Goal: Task Accomplishment & Management: Complete application form

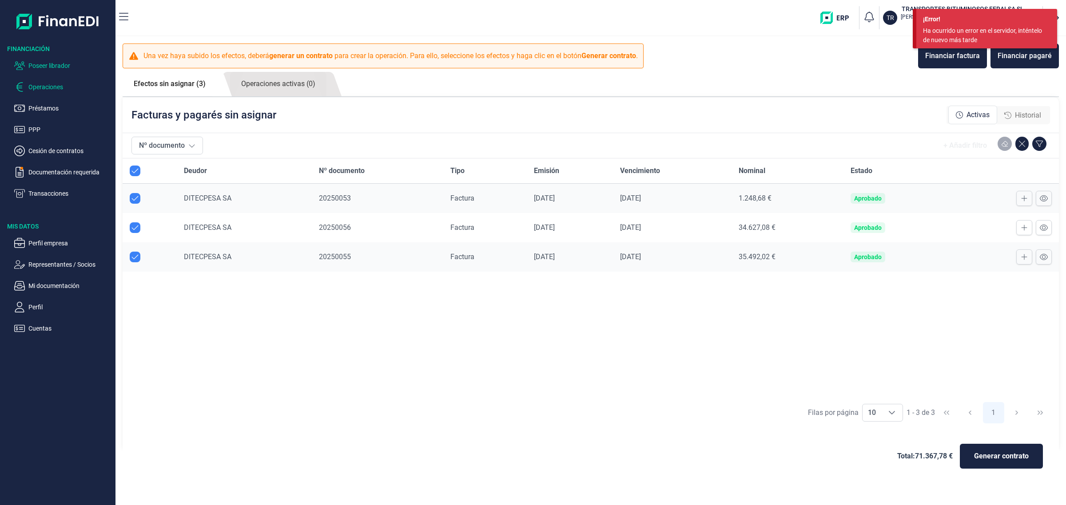
click at [72, 63] on p "Poseer librador" at bounding box center [69, 65] width 83 height 11
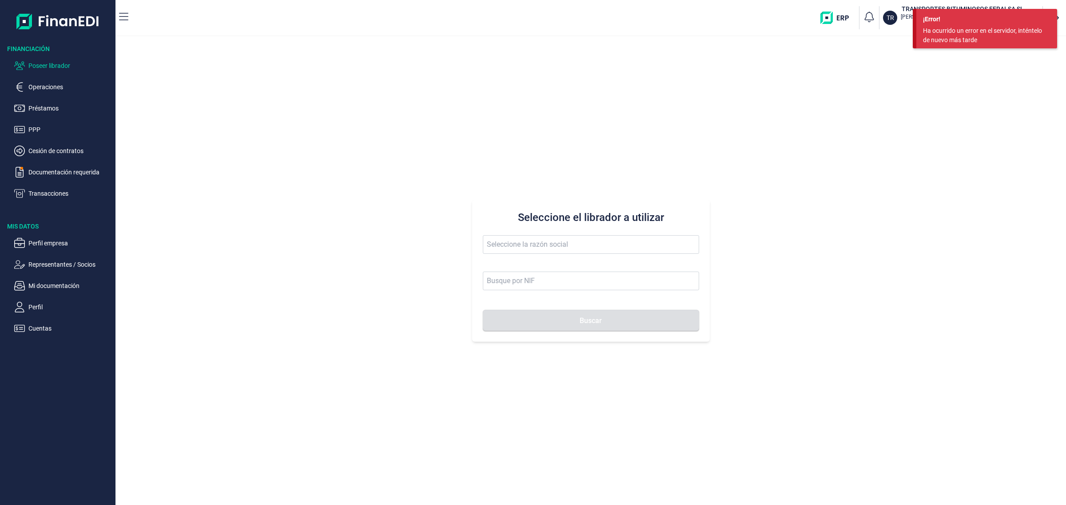
click at [973, 27] on div "Ha ocurrido un error en el servidor, inténtelo de nuevo más tarde" at bounding box center [983, 35] width 121 height 19
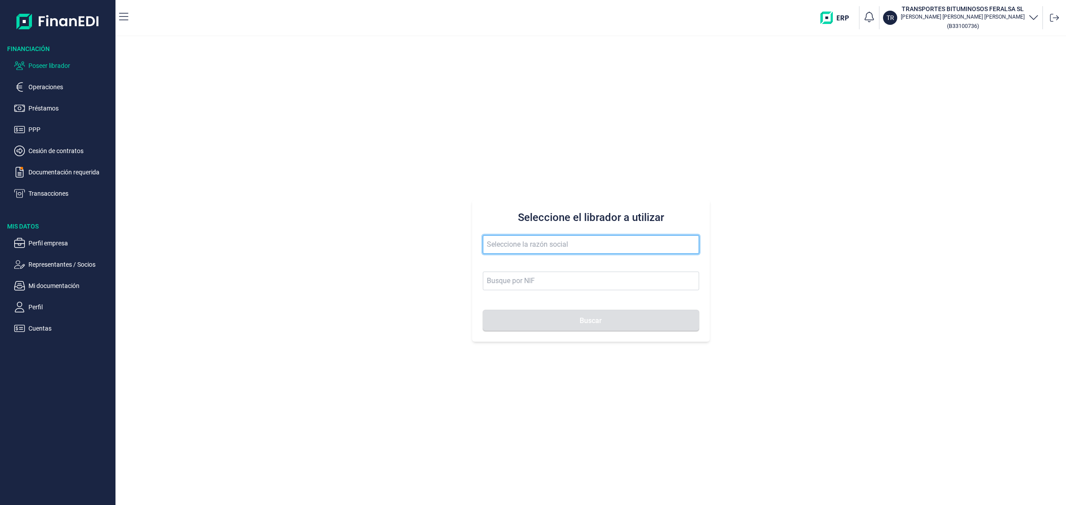
click at [596, 245] on input "text" at bounding box center [591, 244] width 216 height 19
click at [503, 243] on input "text" at bounding box center [591, 244] width 216 height 19
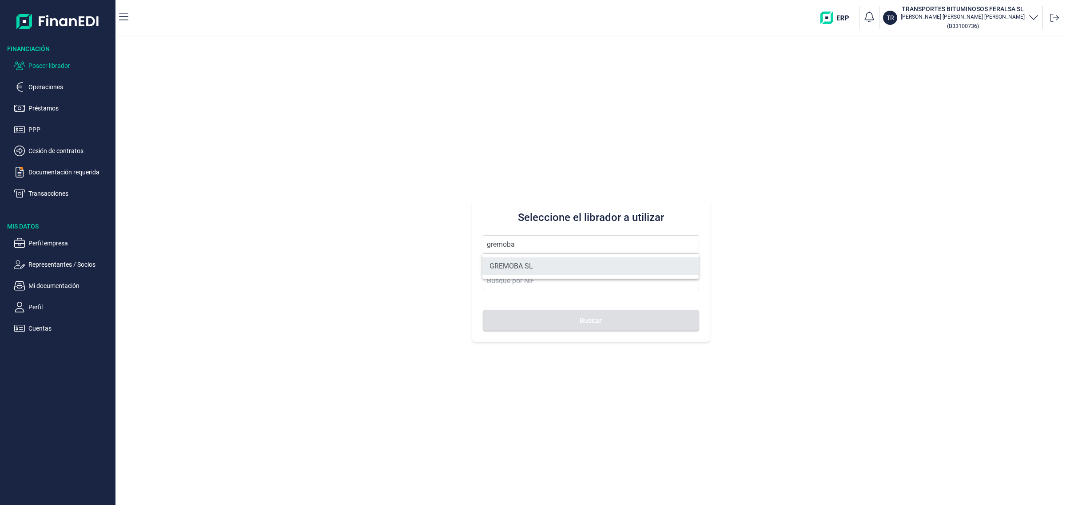
click at [573, 258] on li "GREMOBA SL" at bounding box center [590, 267] width 216 height 18
type input "GREMOBA SL"
type input "B79863148"
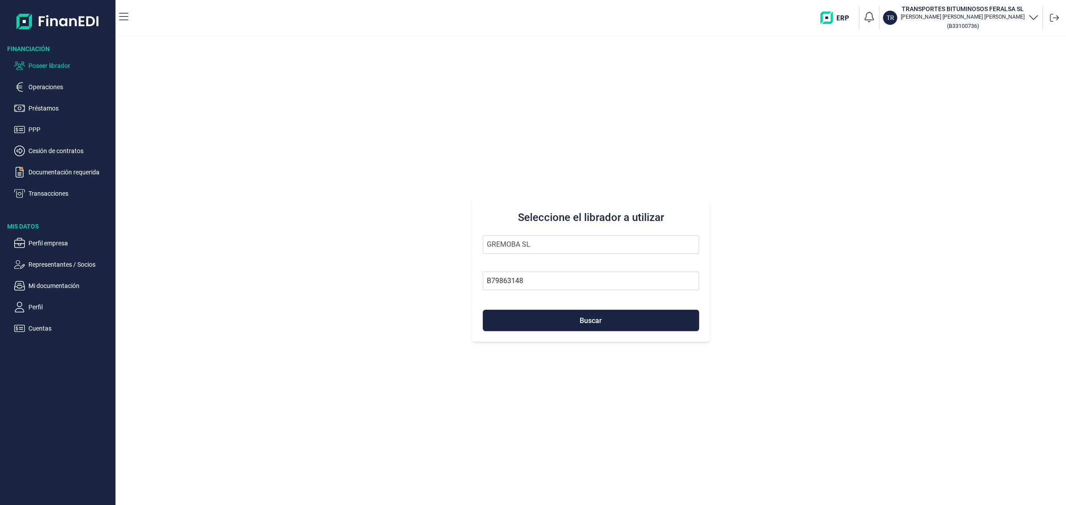
click at [598, 332] on div "Seleccione el librador a utilizar GREMOBA SL B79863148 Buscar" at bounding box center [591, 271] width 238 height 142
click at [598, 326] on button "Buscar" at bounding box center [591, 320] width 216 height 21
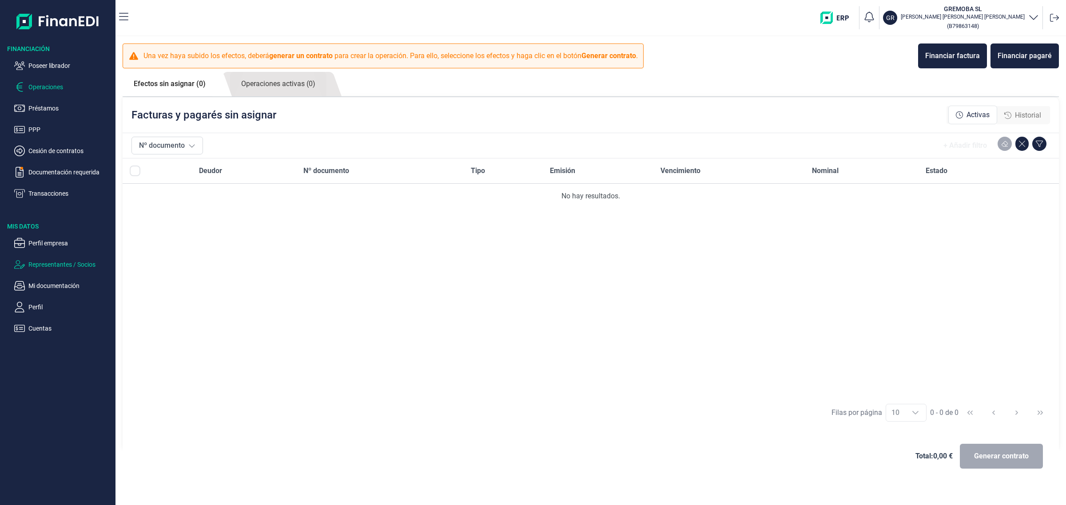
click at [38, 266] on p "Representantes / Socios" at bounding box center [69, 264] width 83 height 11
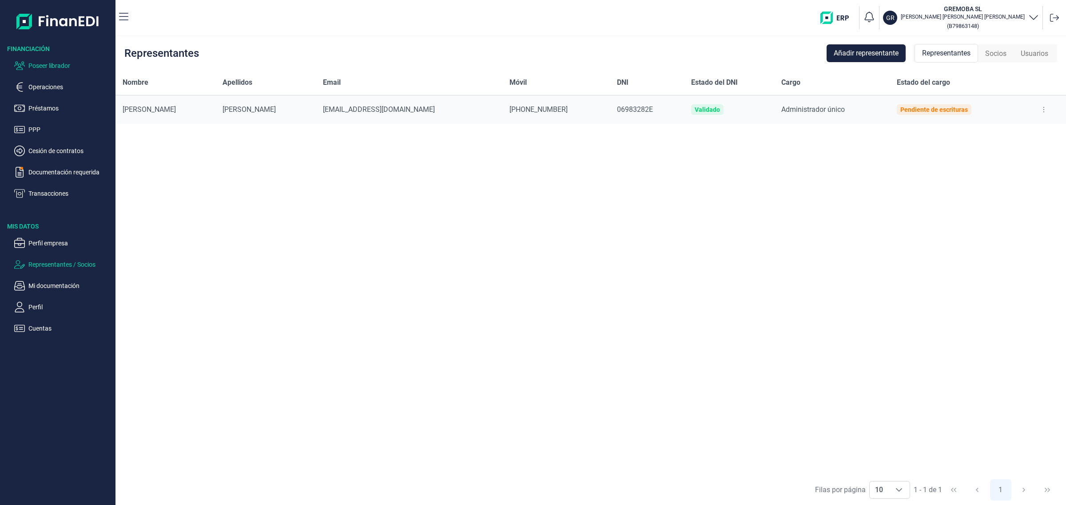
click at [39, 63] on p "Poseer librador" at bounding box center [69, 65] width 83 height 11
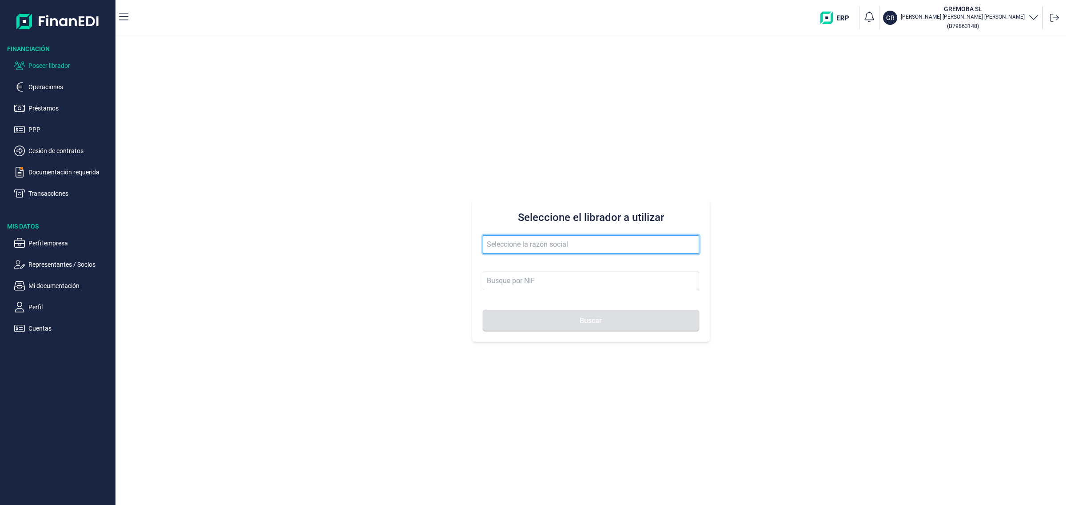
click at [556, 245] on input "text" at bounding box center [591, 244] width 216 height 19
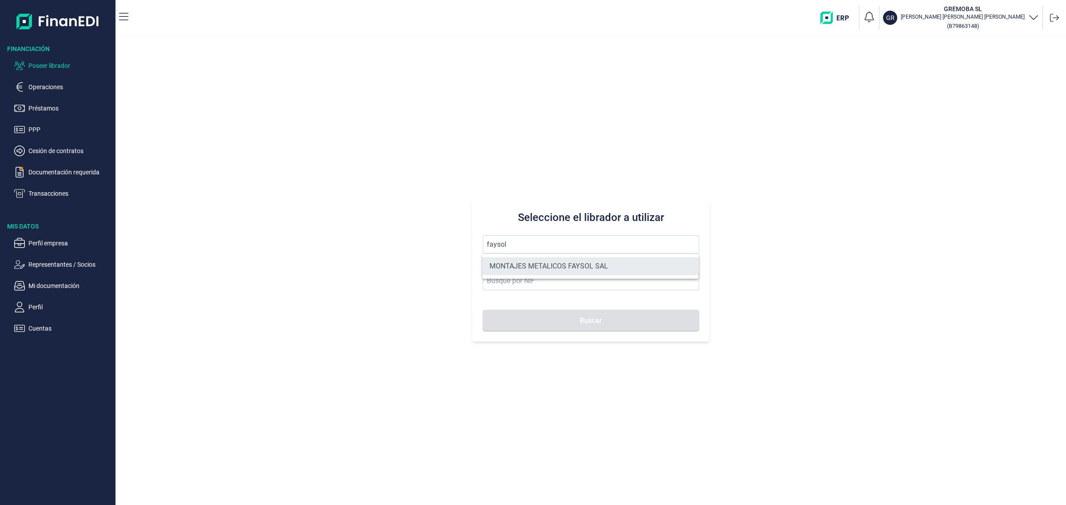
click at [552, 261] on li "MONTAJES METALICOS FAYSOL SAL" at bounding box center [590, 267] width 216 height 18
type input "MONTAJES METALICOS FAYSOL SAL"
type input "A21052774"
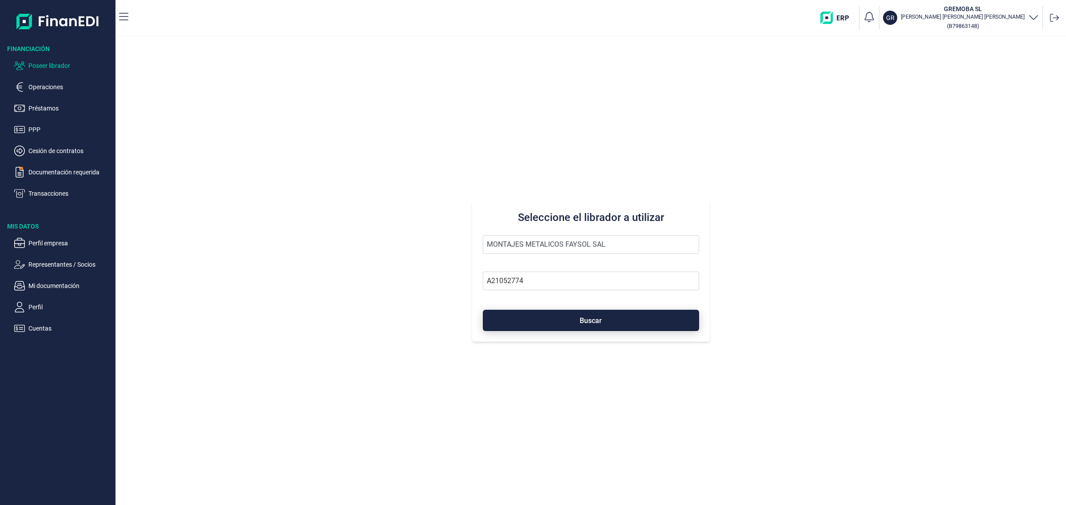
click at [575, 323] on button "Buscar" at bounding box center [591, 320] width 216 height 21
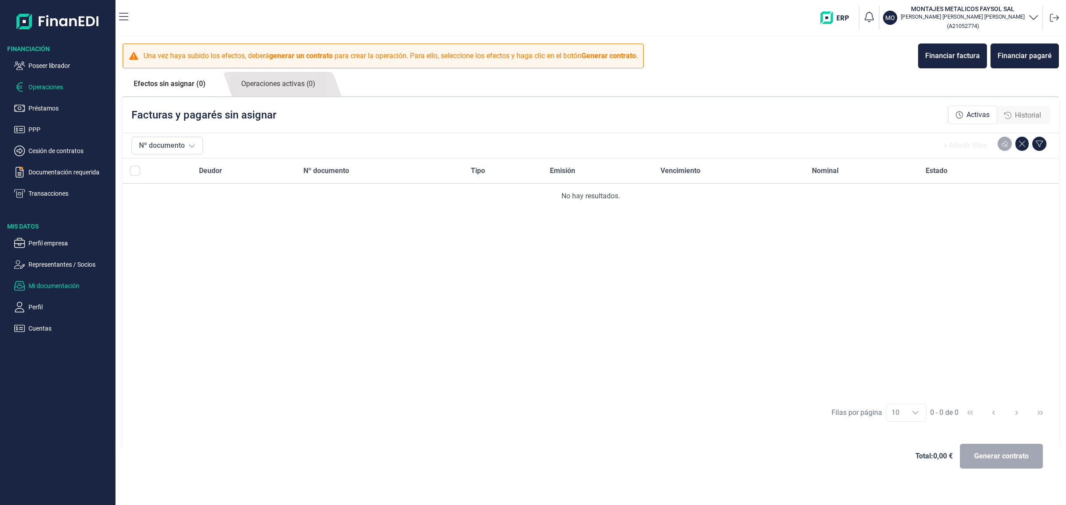
click at [56, 285] on p "Mi documentación" at bounding box center [69, 286] width 83 height 11
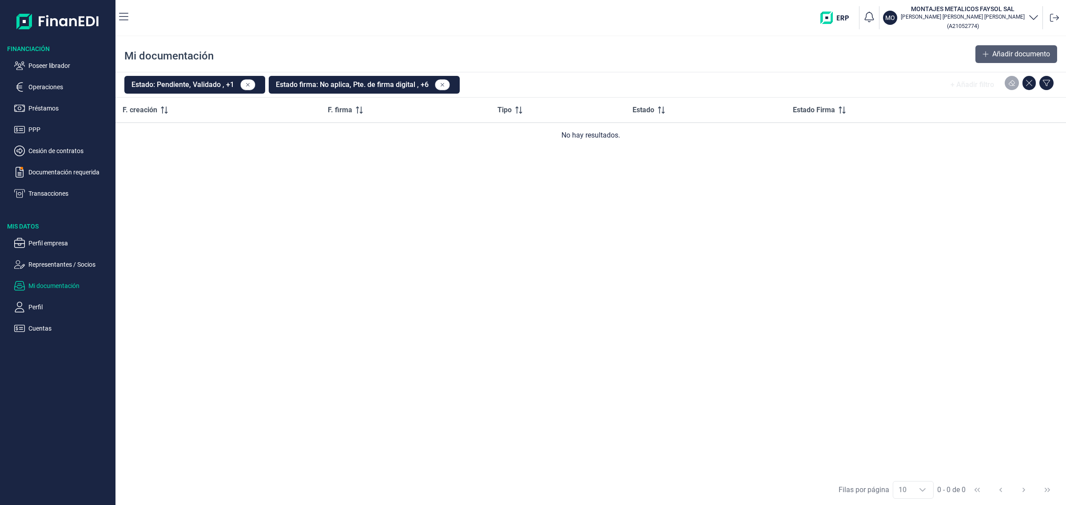
click at [1045, 53] on span "Añadir documento" at bounding box center [1021, 54] width 58 height 11
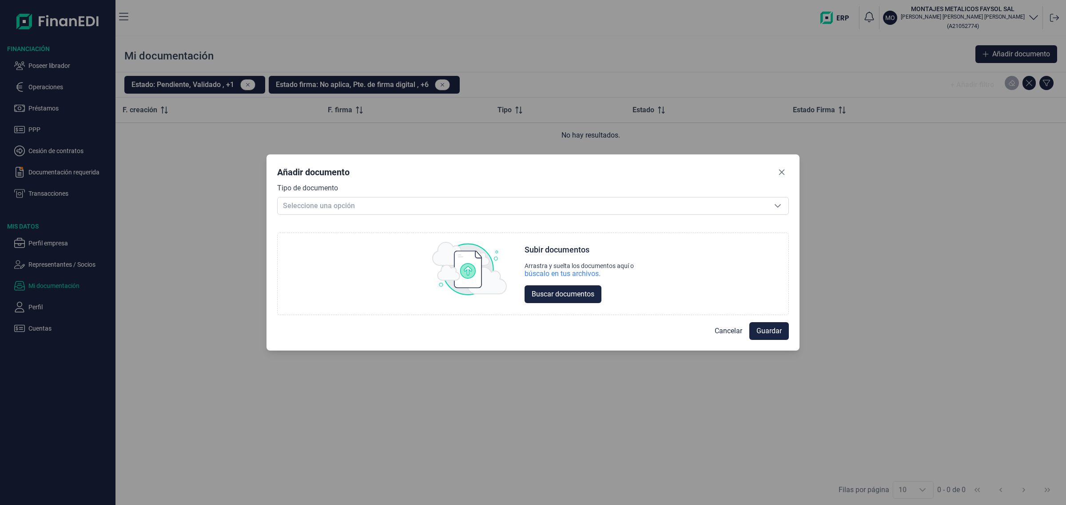
click at [678, 192] on div "Tipo de documento Seleccione una opción Seleccione una opción" at bounding box center [533, 199] width 512 height 32
click at [676, 205] on span "Seleccione una opción" at bounding box center [522, 206] width 489 height 17
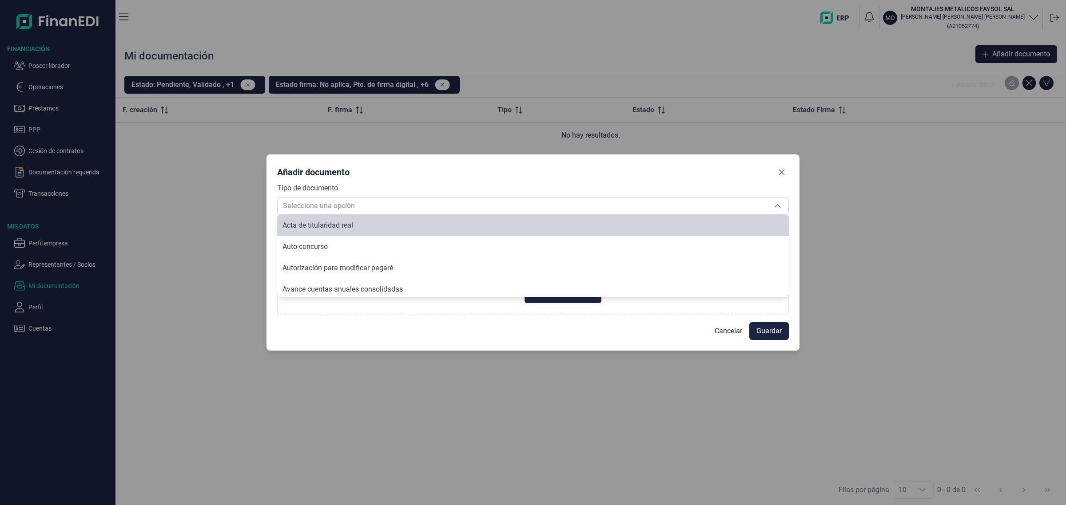
click at [48, 149] on div "Añadir documento Tipo de documento Seleccione una opción Seleccione una opción …" at bounding box center [533, 252] width 1066 height 505
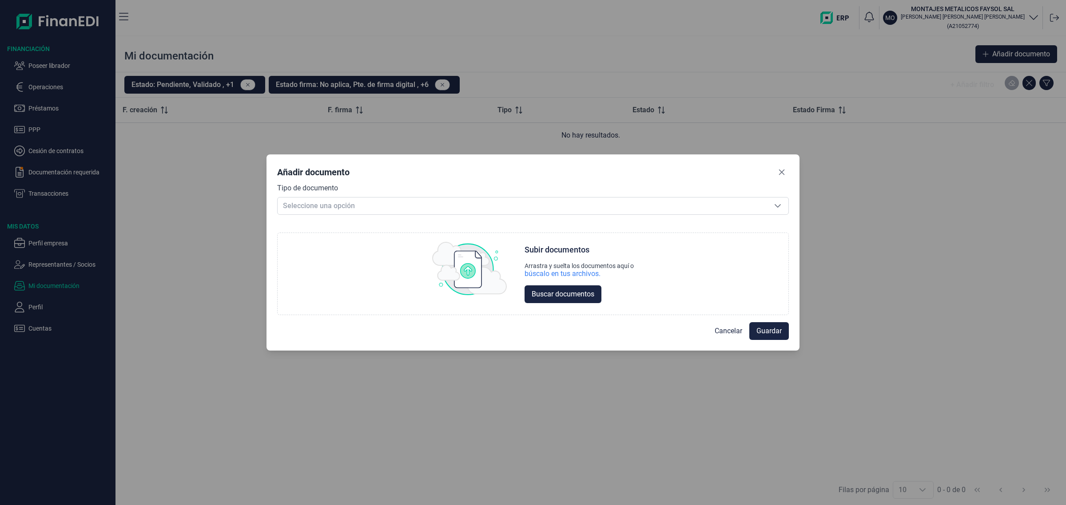
click at [790, 169] on div "Añadir documento Tipo de documento Seleccione una opción Seleccione una opción …" at bounding box center [532, 253] width 533 height 196
click at [785, 174] on button "Close" at bounding box center [781, 172] width 14 height 14
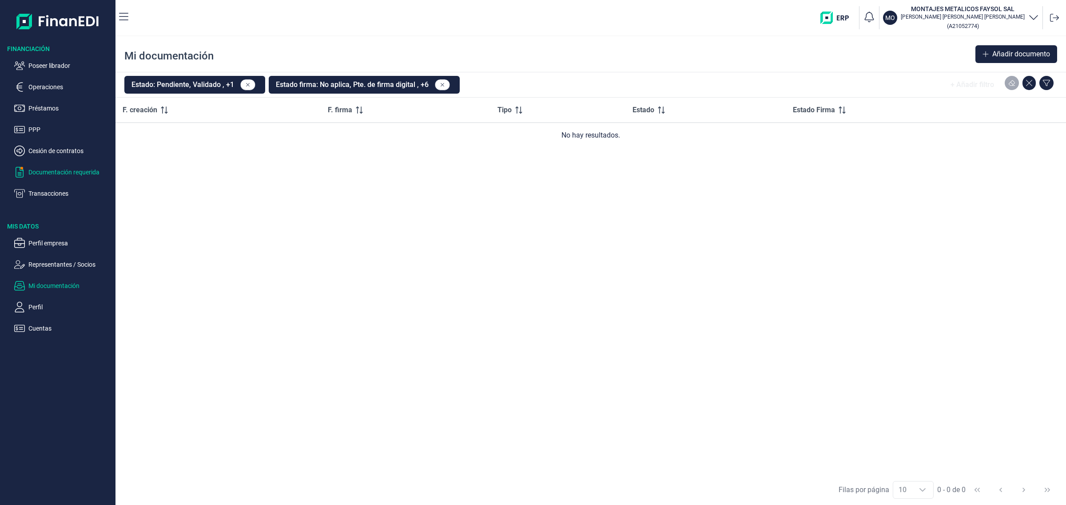
click at [63, 172] on p "Documentación requerida" at bounding box center [69, 172] width 83 height 11
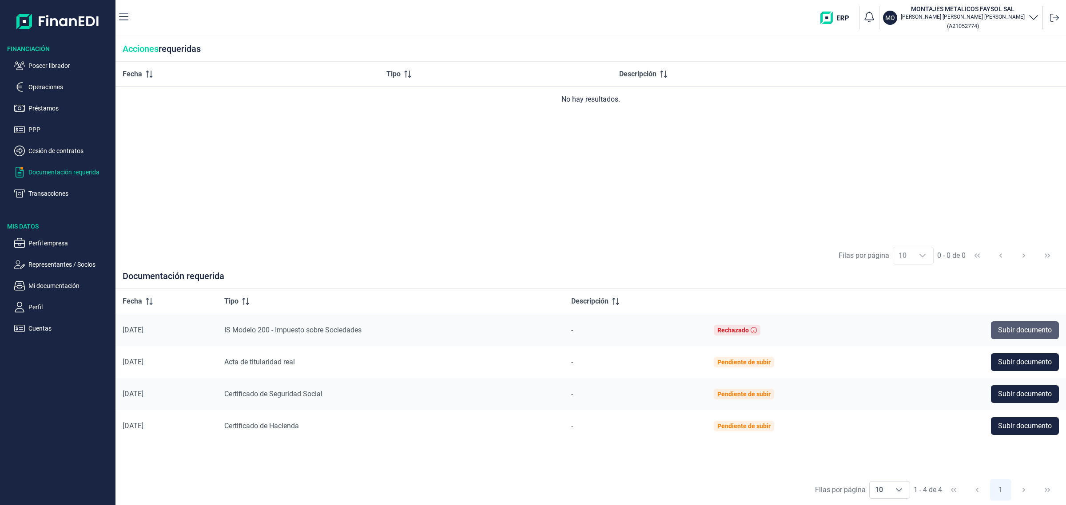
click at [1015, 329] on span "Subir documento" at bounding box center [1025, 330] width 54 height 11
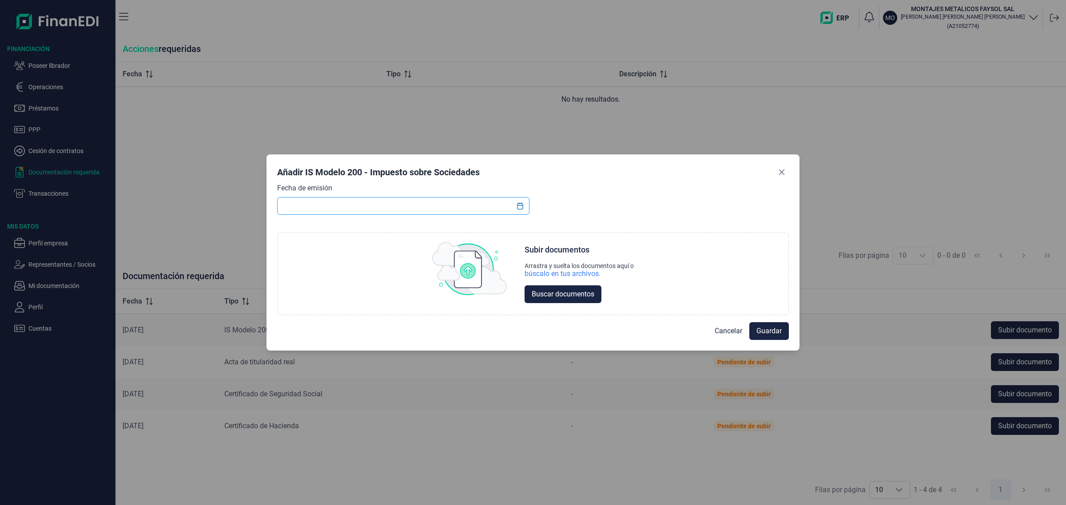
click at [363, 197] on input "text" at bounding box center [403, 206] width 252 height 18
drag, startPoint x: 787, startPoint y: 176, endPoint x: 784, endPoint y: 171, distance: 5.7
click at [785, 173] on button "Close" at bounding box center [781, 172] width 14 height 14
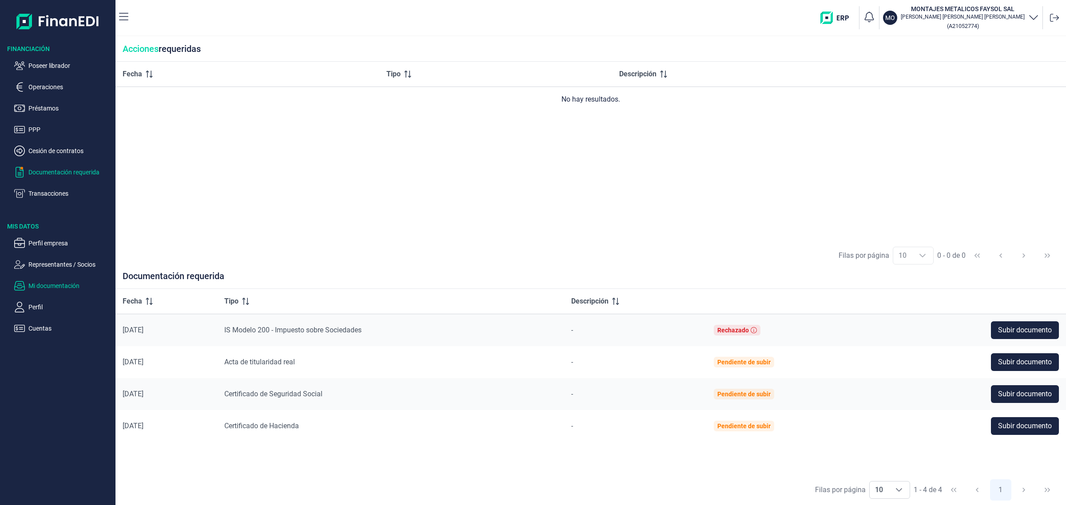
click at [67, 286] on p "Mi documentación" at bounding box center [69, 286] width 83 height 11
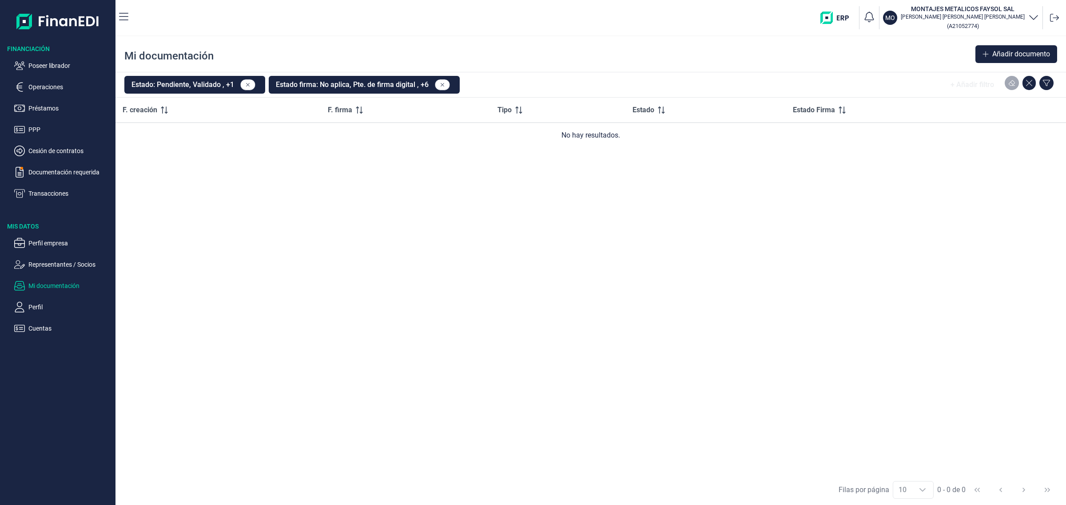
click at [203, 70] on div "Mi documentación Añadir documento" at bounding box center [590, 54] width 950 height 36
click at [191, 85] on button "Estado: Pendiente, Validado , +1" at bounding box center [194, 85] width 141 height 18
click at [151, 172] on div "Rechazado" at bounding box center [168, 176] width 39 height 11
checkbox input "true"
click at [231, 225] on button "Aplicar" at bounding box center [236, 226] width 36 height 18
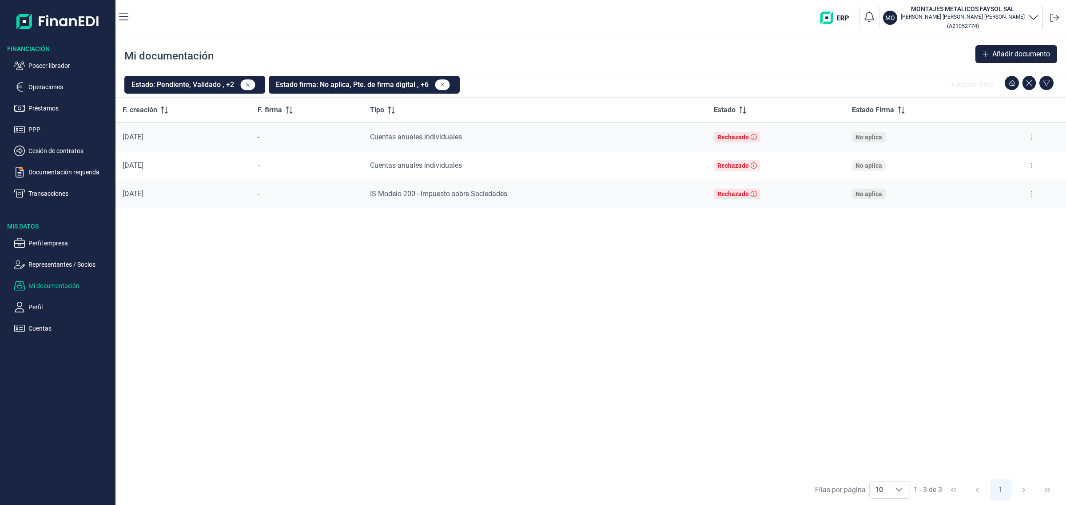
drag, startPoint x: 1031, startPoint y: 192, endPoint x: 1028, endPoint y: 197, distance: 5.8
click at [1031, 192] on icon at bounding box center [1032, 193] width 2 height 7
click at [1004, 214] on li "Ver documento" at bounding box center [988, 217] width 101 height 16
click at [967, 213] on span "Ver documento" at bounding box center [977, 216] width 42 height 9
click at [1029, 194] on button at bounding box center [1032, 194] width 16 height 14
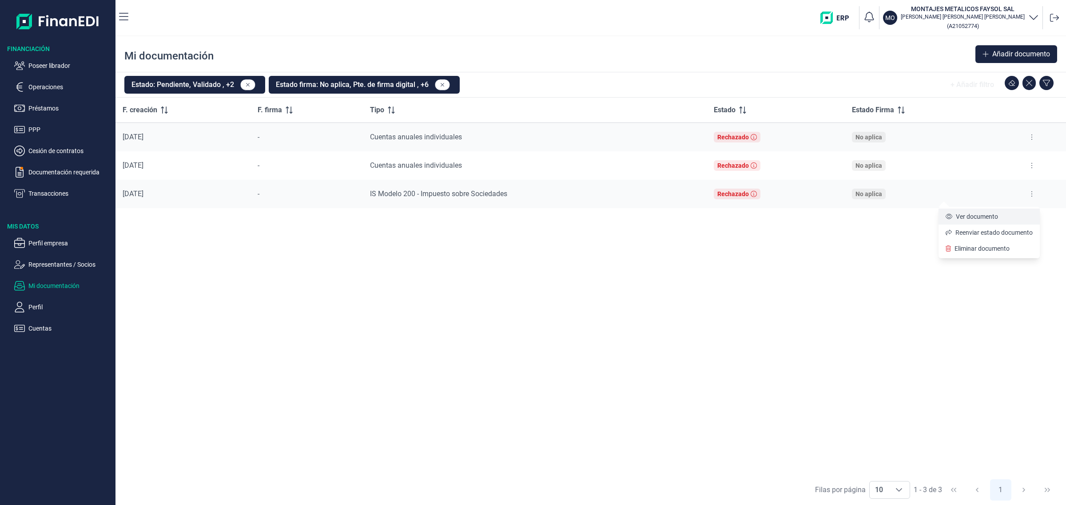
click at [984, 215] on span "Ver documento" at bounding box center [977, 216] width 42 height 9
click at [418, 249] on div "F. creación F. firma Tipo Estado Estado Firma [DATE] - Cuentas anuales individu…" at bounding box center [590, 286] width 950 height 377
click at [418, 191] on span "IS Modelo 200 - Impuesto sobre Sociedades" at bounding box center [438, 194] width 137 height 8
click at [1031, 189] on button at bounding box center [1032, 194] width 16 height 14
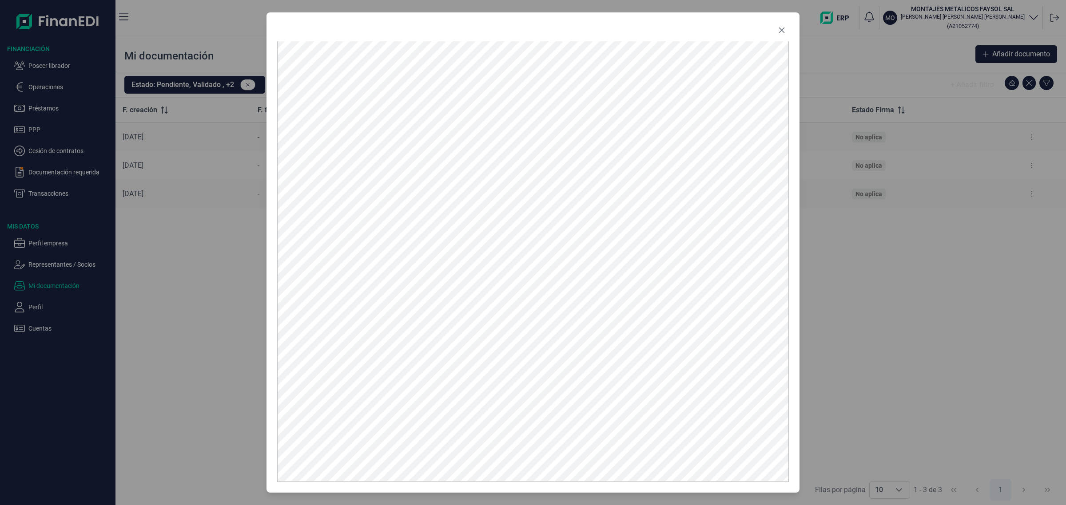
click at [972, 216] on div at bounding box center [533, 252] width 1066 height 505
click at [782, 25] on button "Close" at bounding box center [781, 30] width 14 height 14
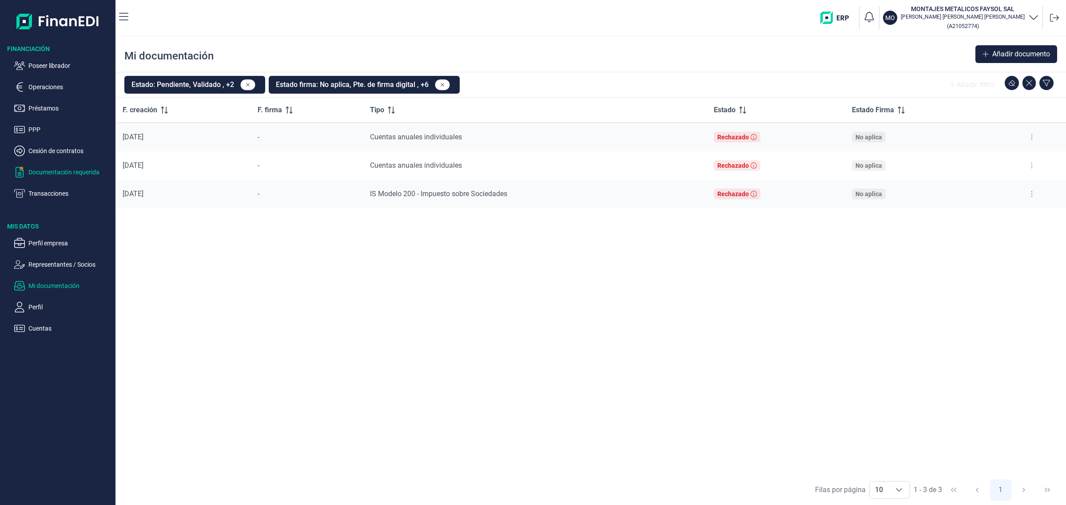
drag, startPoint x: 63, startPoint y: 175, endPoint x: 56, endPoint y: 175, distance: 8.0
click at [57, 175] on p "Documentación requerida" at bounding box center [69, 172] width 83 height 11
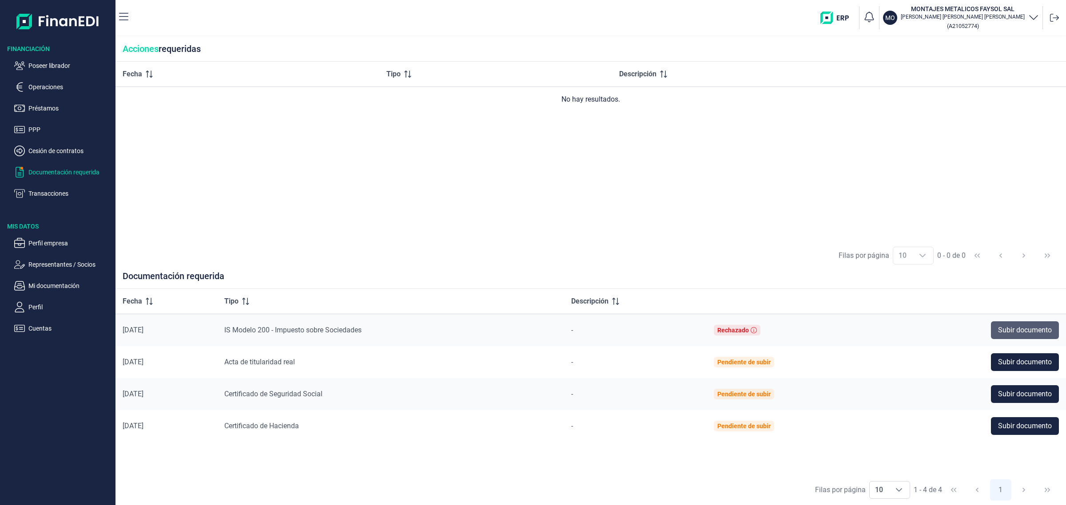
click at [1015, 329] on span "Subir documento" at bounding box center [1025, 330] width 54 height 11
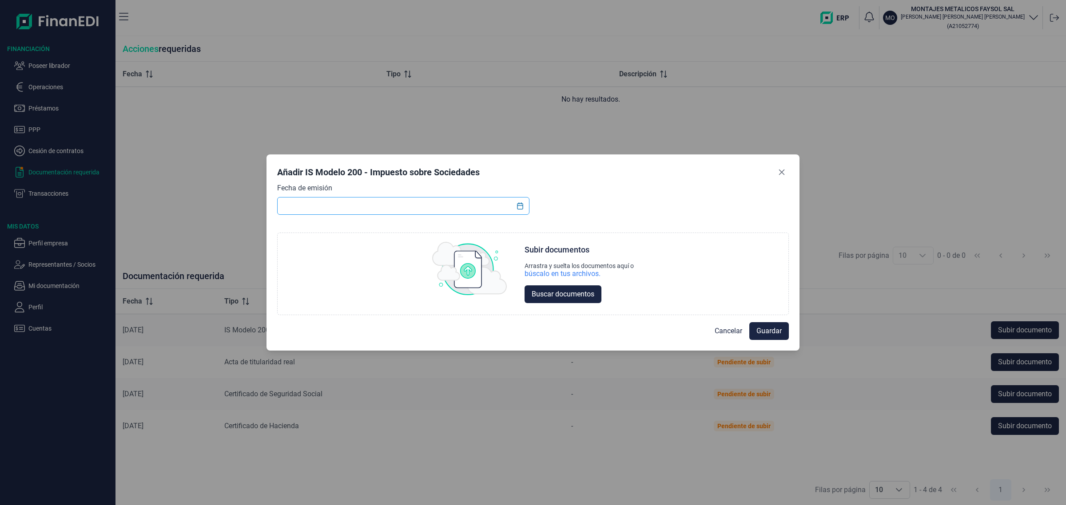
click at [417, 210] on input "text" at bounding box center [403, 206] width 252 height 18
click at [460, 210] on input "text" at bounding box center [403, 206] width 252 height 18
type input "[DATE]"
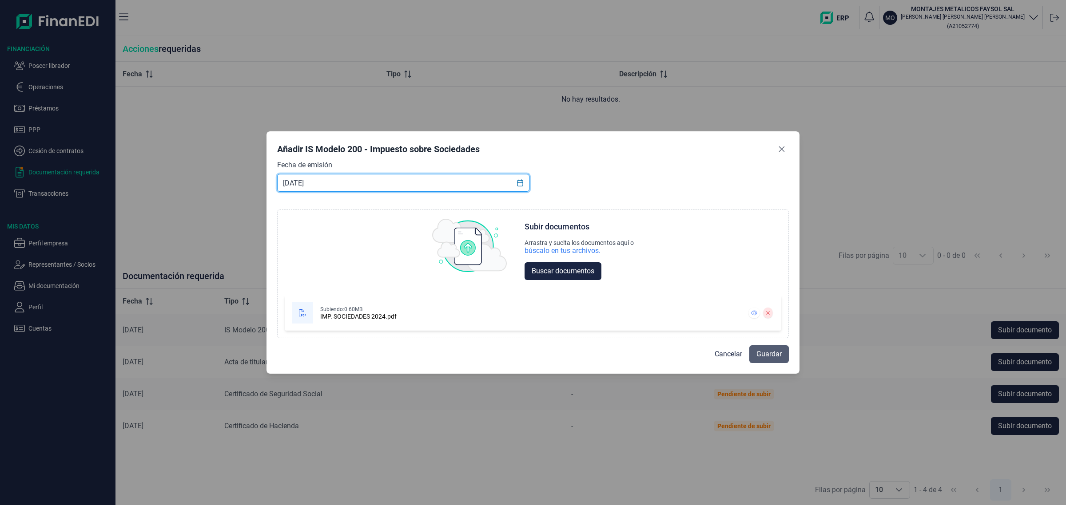
click at [765, 355] on span "Guardar" at bounding box center [768, 354] width 25 height 11
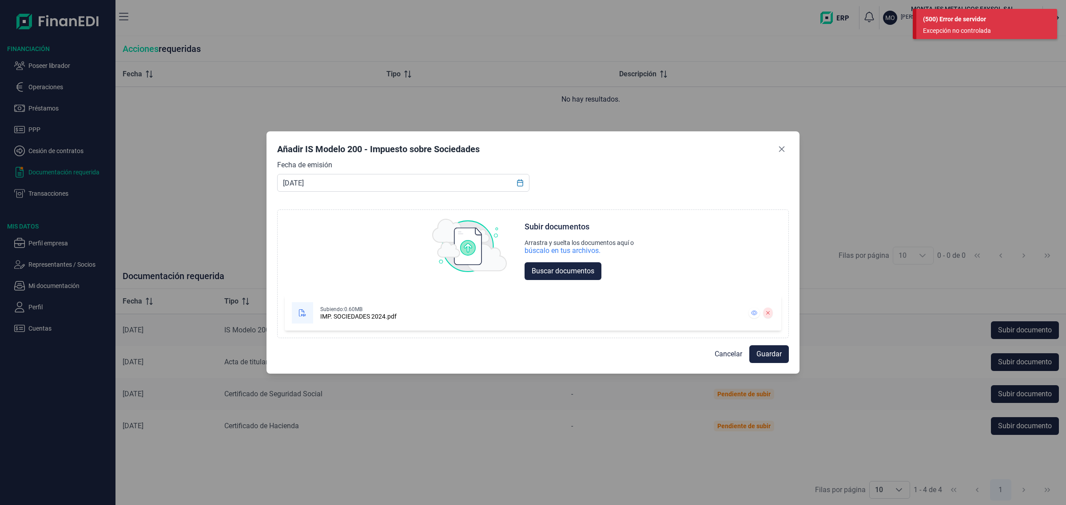
click at [975, 8] on div "Añadir IS Modelo 200 - Impuesto sobre Sociedades Fecha de emisión [DATE] Choose…" at bounding box center [533, 252] width 1066 height 505
click at [975, 22] on div "(500) Error de servidor" at bounding box center [986, 19] width 127 height 9
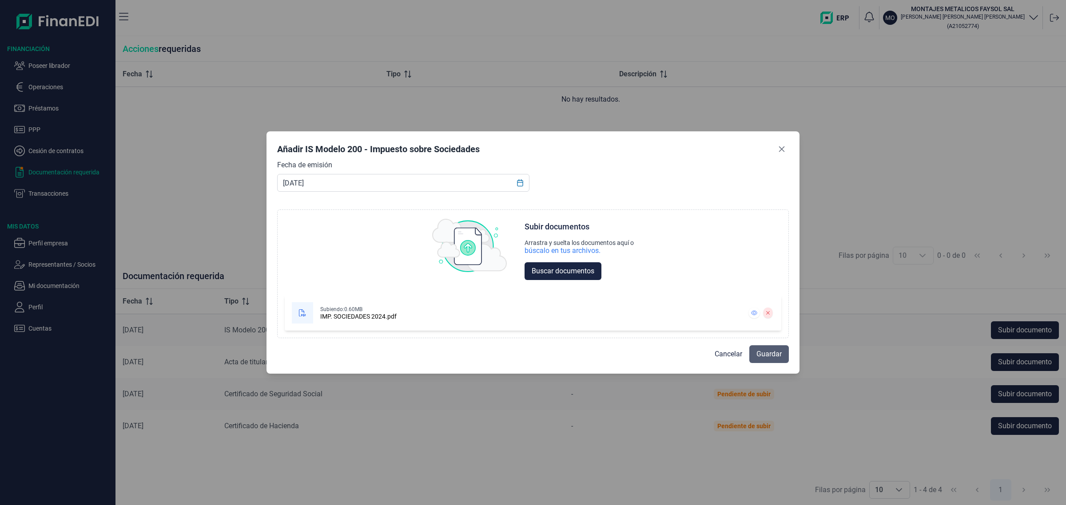
click at [772, 362] on button "Guardar" at bounding box center [769, 354] width 40 height 18
click at [770, 349] on button "Guardar" at bounding box center [769, 354] width 40 height 18
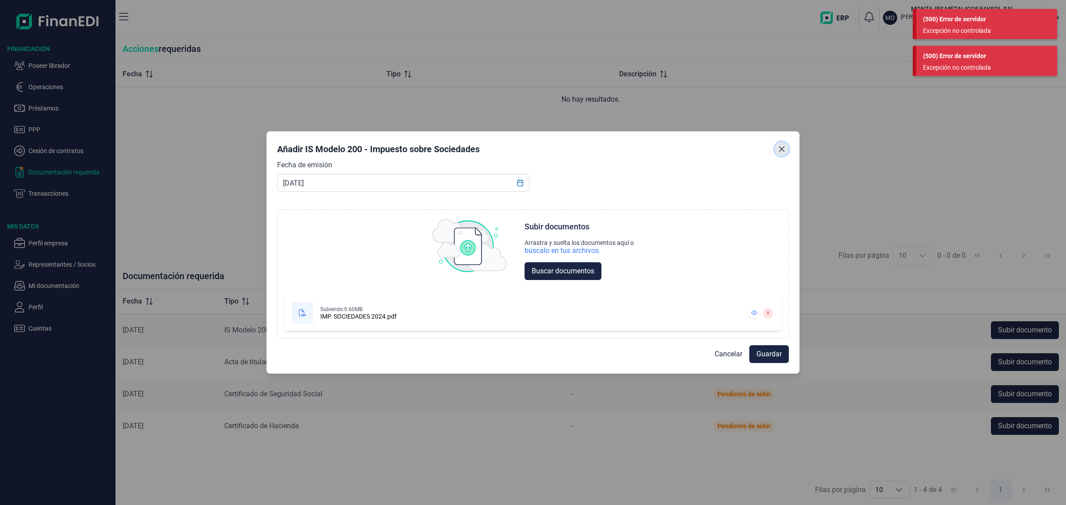
click at [785, 147] on button "Close" at bounding box center [781, 149] width 14 height 14
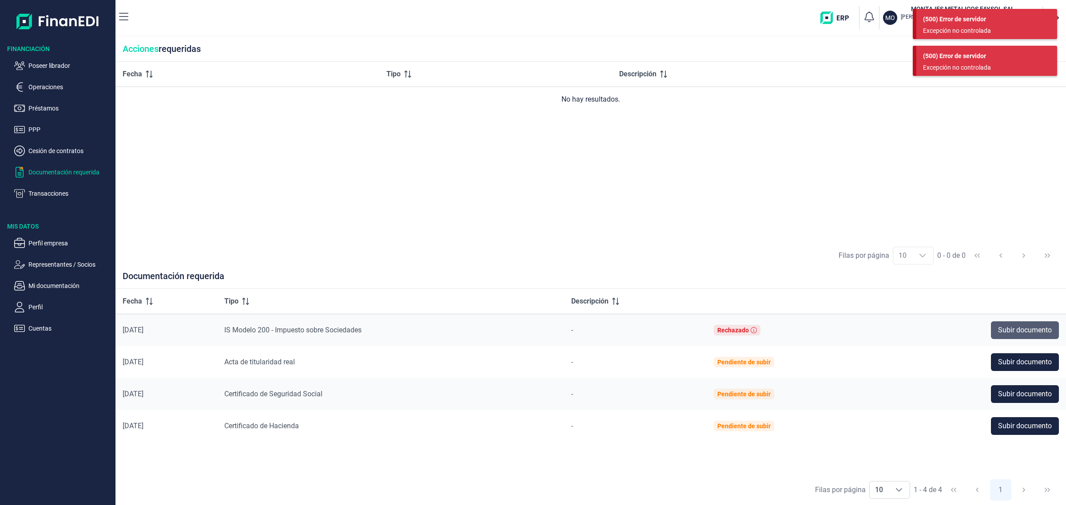
click at [1029, 338] on button "Subir documento" at bounding box center [1025, 330] width 68 height 18
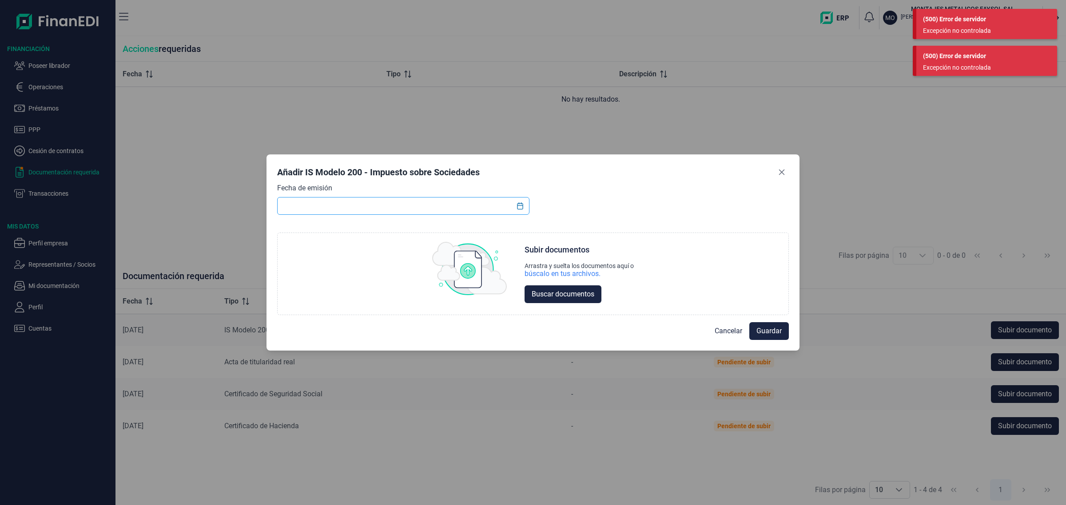
click at [416, 200] on input "text" at bounding box center [403, 206] width 252 height 18
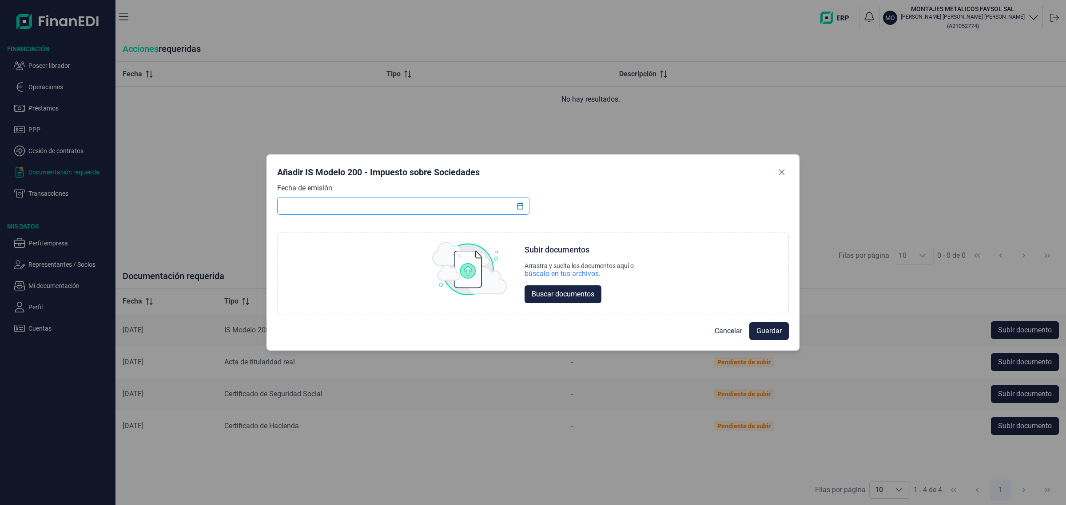
click at [403, 207] on input "text" at bounding box center [403, 206] width 252 height 18
type input "[DATE]"
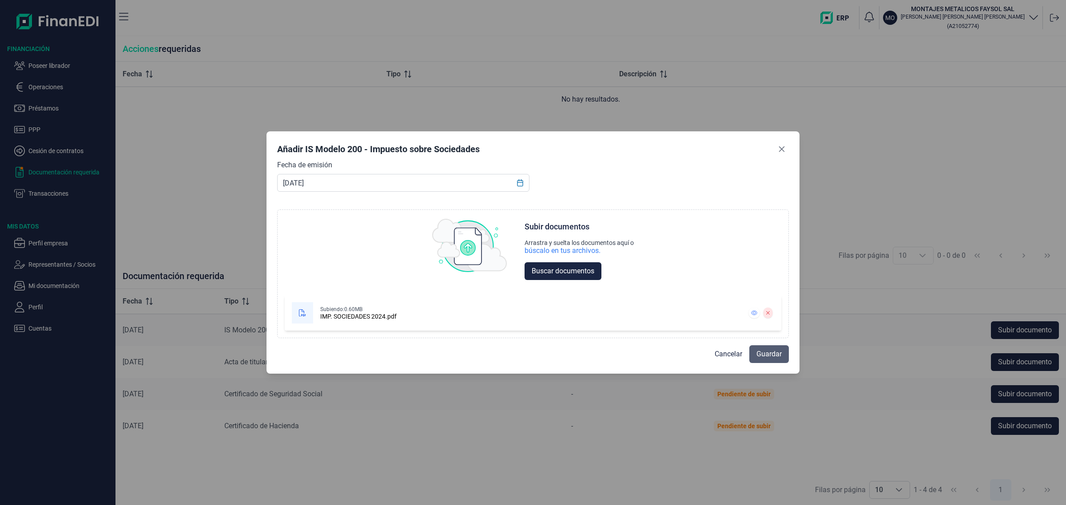
click at [775, 354] on span "Guardar" at bounding box center [768, 354] width 25 height 11
click at [785, 147] on button "Close" at bounding box center [781, 149] width 14 height 14
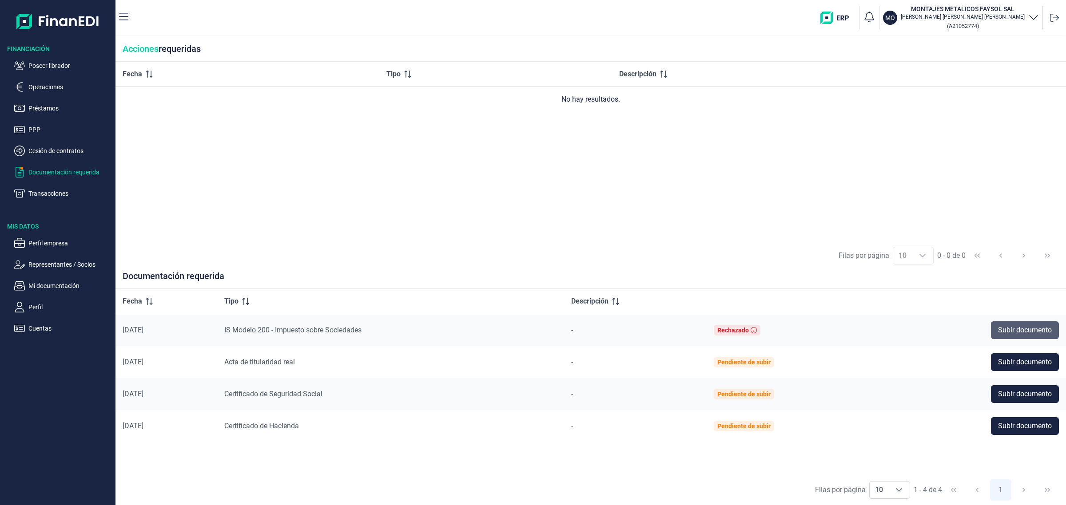
click at [1034, 335] on span "Subir documento" at bounding box center [1025, 330] width 54 height 11
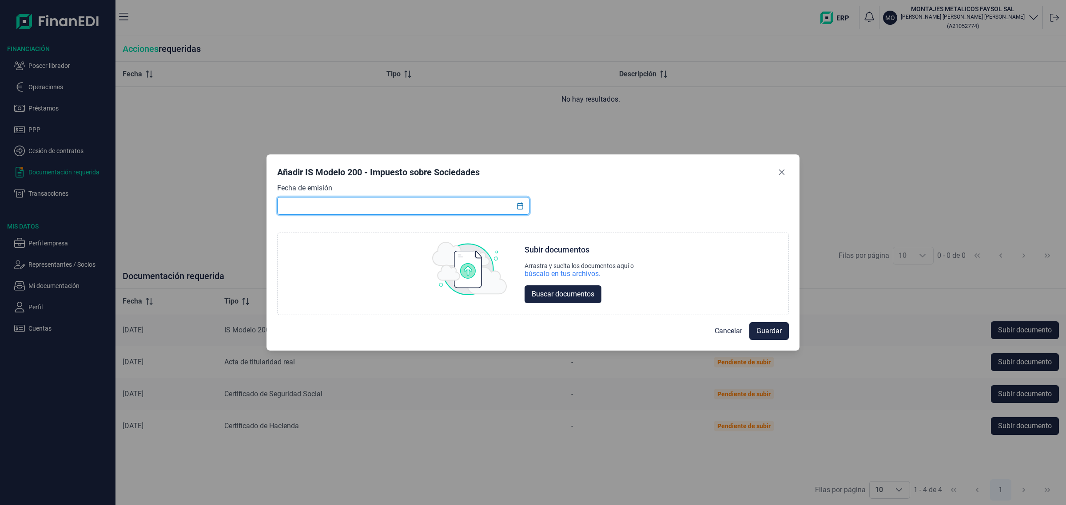
click at [431, 214] on input "text" at bounding box center [403, 206] width 252 height 18
click at [520, 211] on button "Choose Date" at bounding box center [520, 206] width 17 height 16
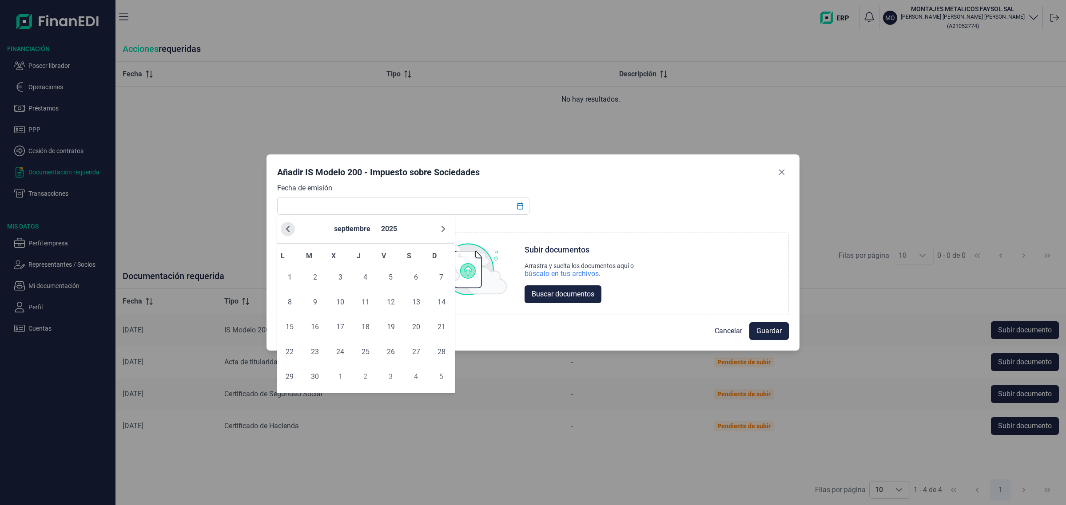
click at [291, 229] on icon "Previous Month" at bounding box center [287, 229] width 7 height 7
click at [290, 229] on icon "Previous Month" at bounding box center [287, 229] width 7 height 7
click at [397, 356] on span "25" at bounding box center [391, 352] width 18 height 18
type input "[DATE]"
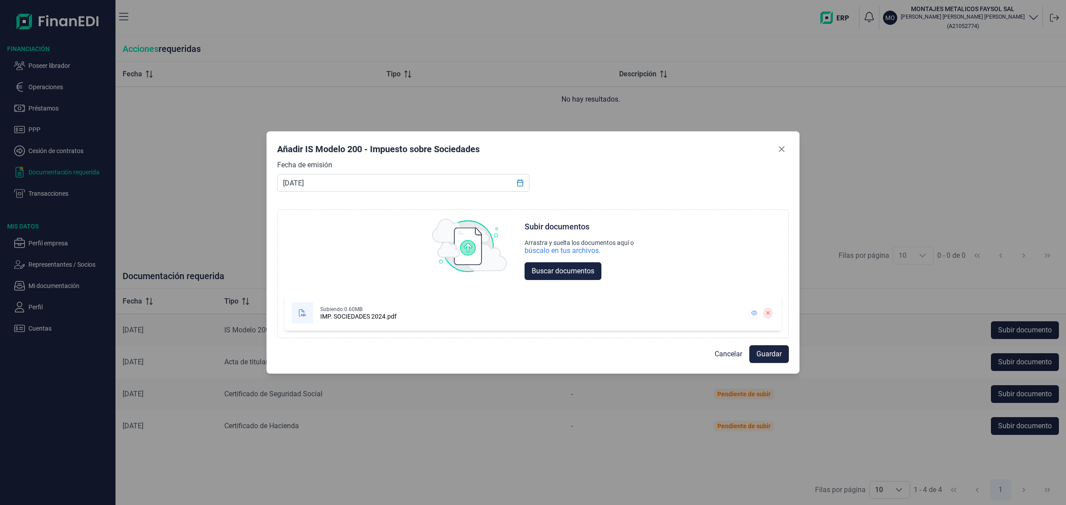
click at [791, 358] on div "Añadir IS Modelo 200 - Impuesto sobre Sociedades Fecha de emisión [DATE] Choose…" at bounding box center [532, 252] width 533 height 242
click at [779, 351] on span "Guardar" at bounding box center [768, 354] width 25 height 11
click at [770, 353] on span "Guardar" at bounding box center [768, 354] width 25 height 11
click at [782, 148] on icon "Close" at bounding box center [782, 150] width 6 height 6
